Goal: Information Seeking & Learning: Learn about a topic

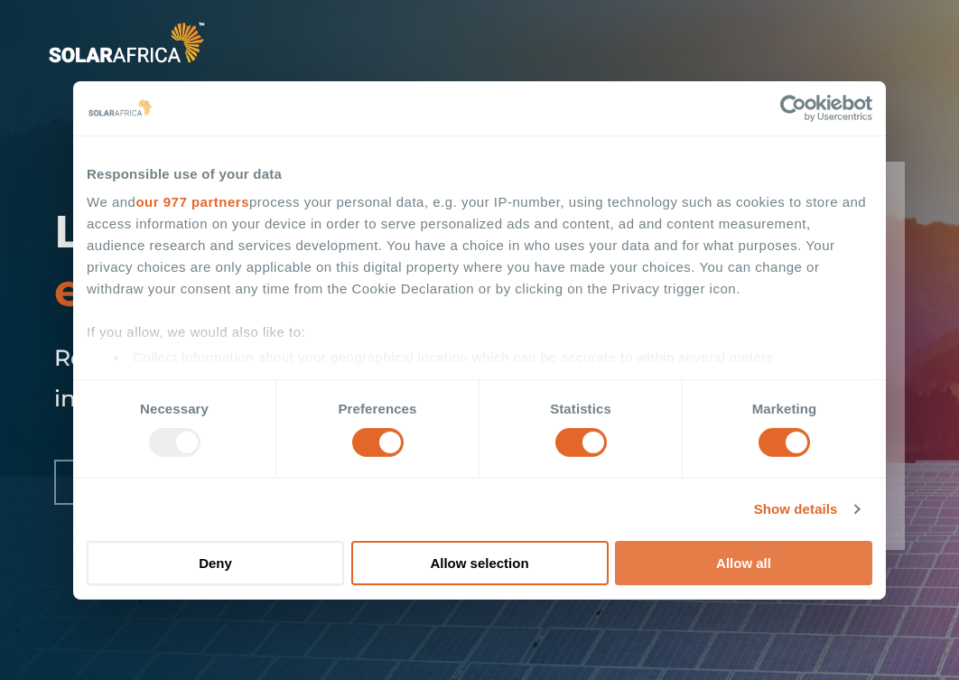
click at [702, 556] on button "Allow all" at bounding box center [743, 563] width 257 height 44
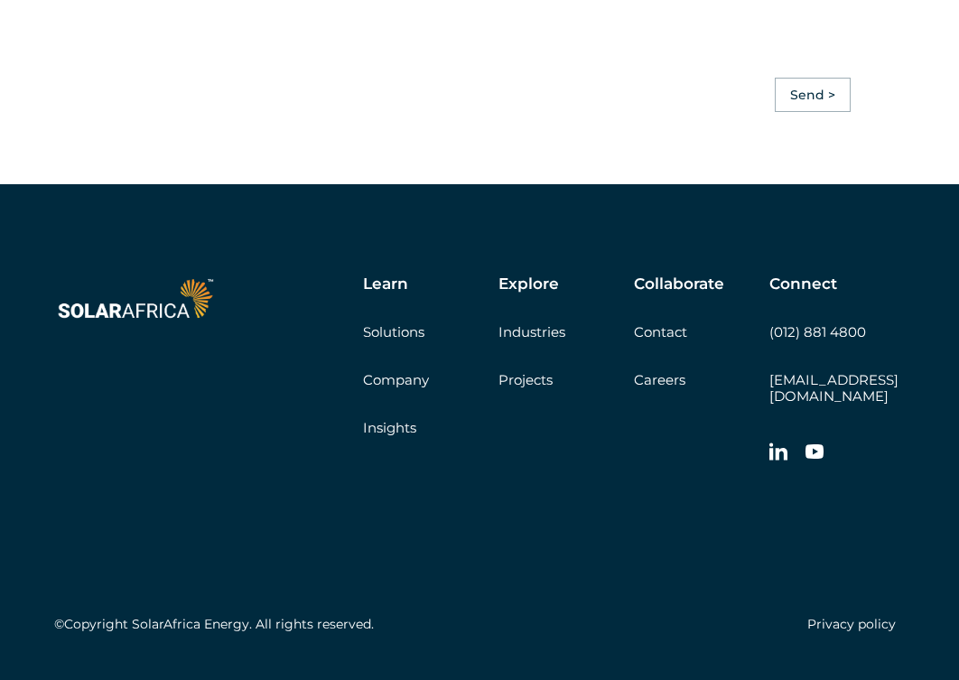
scroll to position [5057, 0]
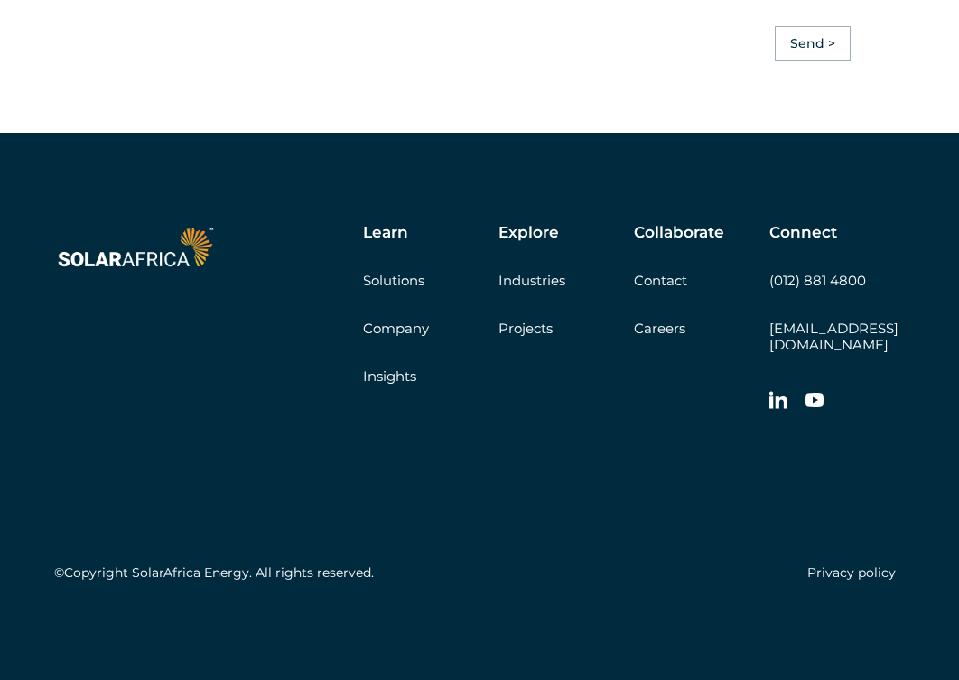
click at [394, 289] on link "Solutions" at bounding box center [393, 280] width 61 height 17
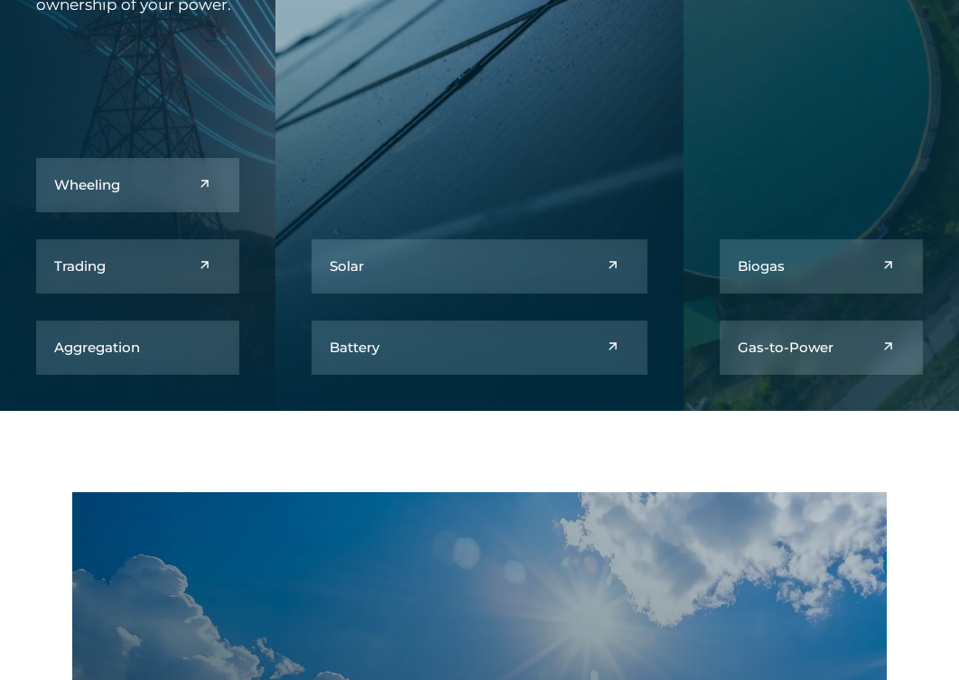
scroll to position [1174, 0]
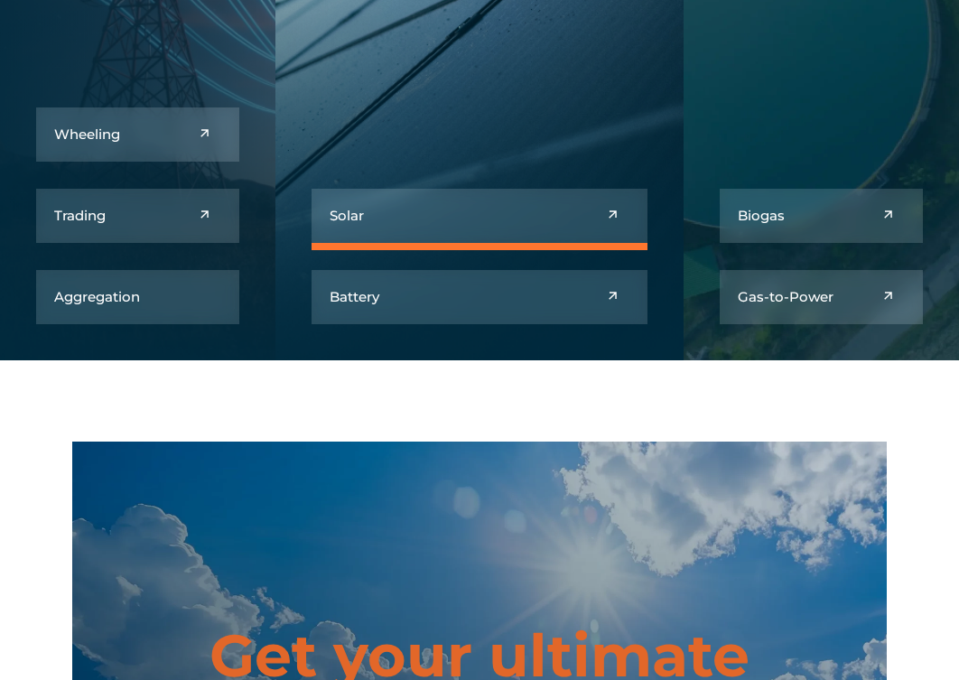
click at [495, 220] on link at bounding box center [479, 216] width 335 height 54
